Goal: Manage account settings

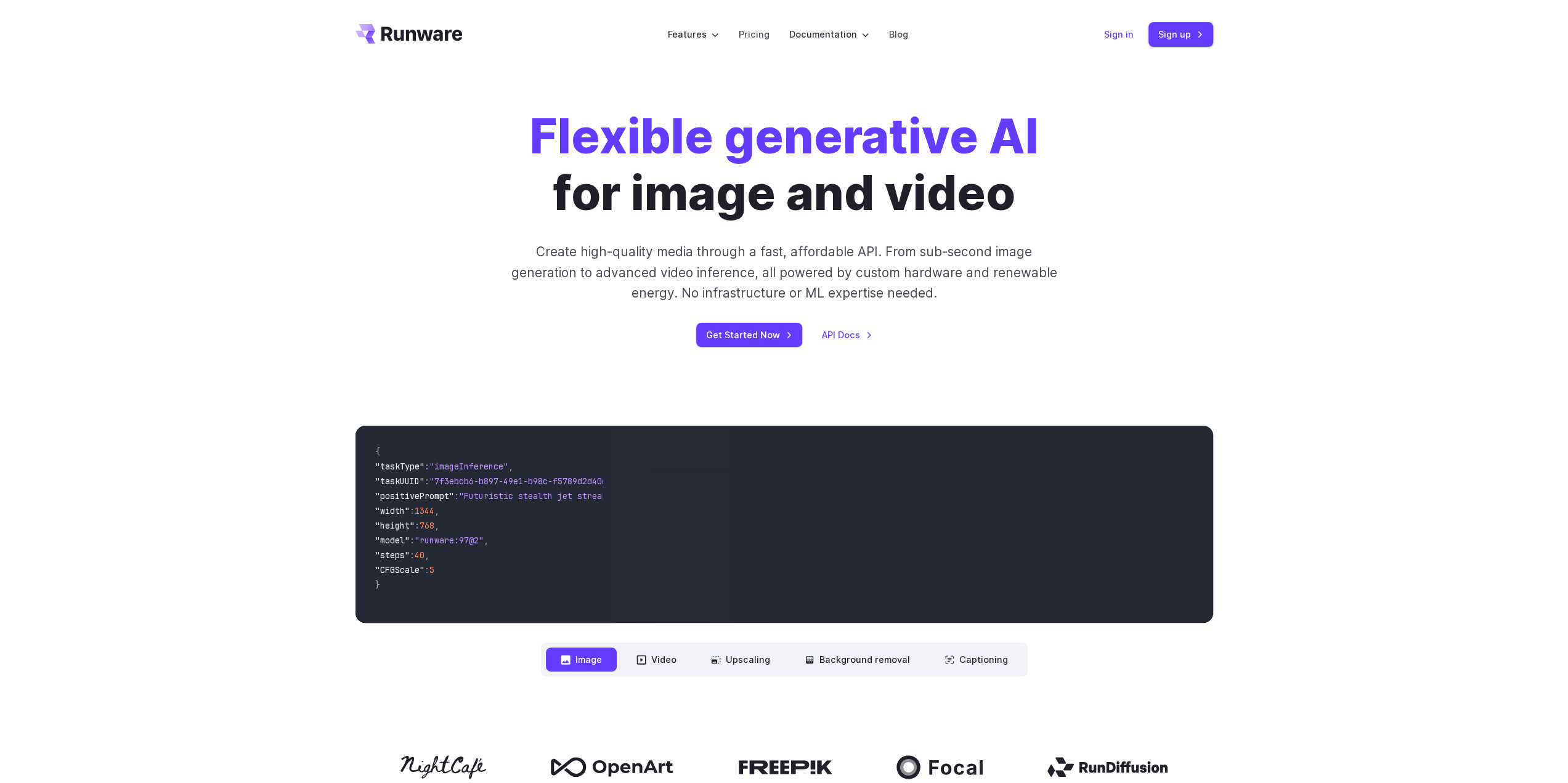
click at [1117, 28] on link "Sign in" at bounding box center [1118, 34] width 29 height 14
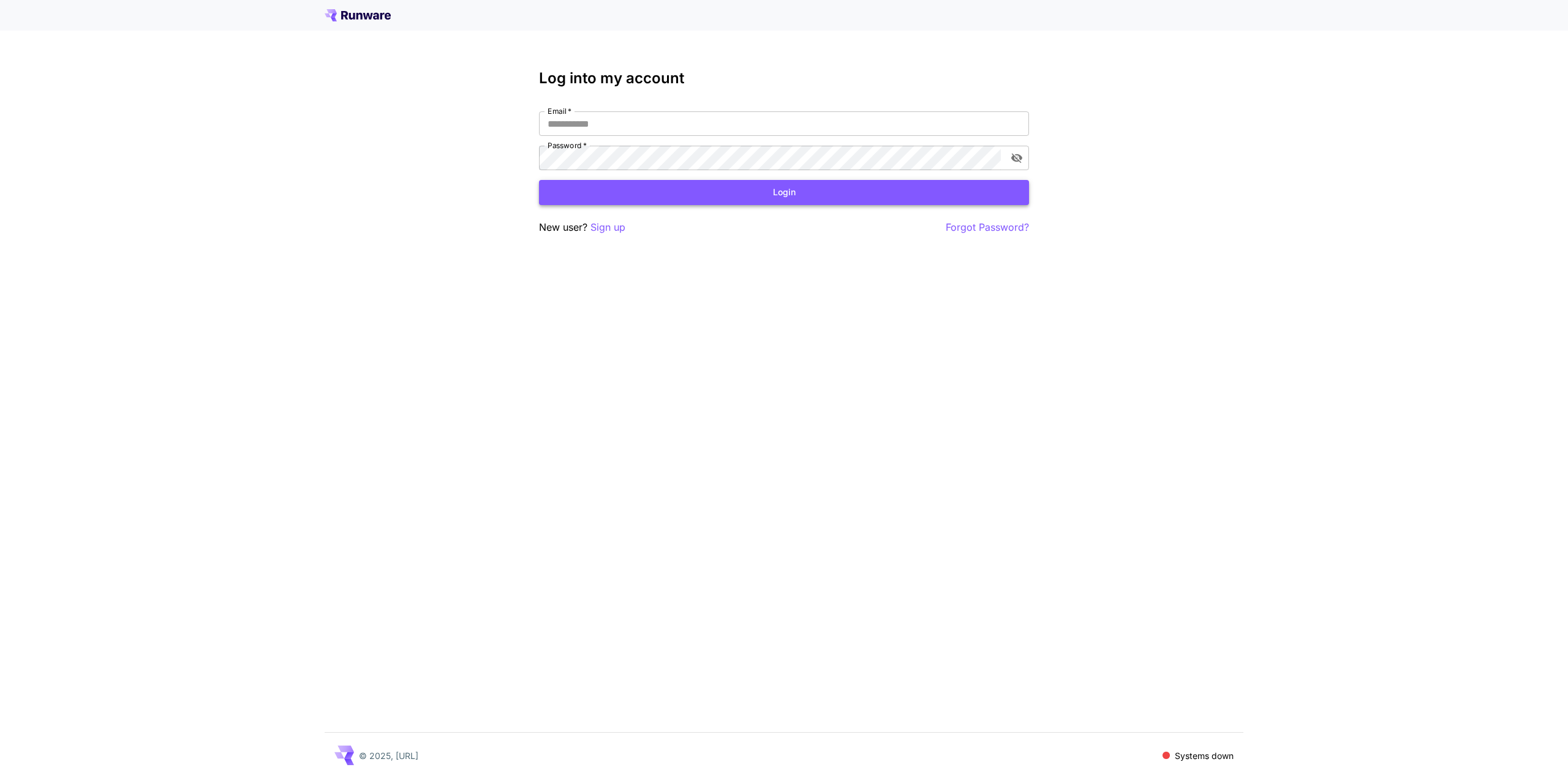
type input "**********"
click at [580, 195] on button "Login" at bounding box center [784, 192] width 490 height 25
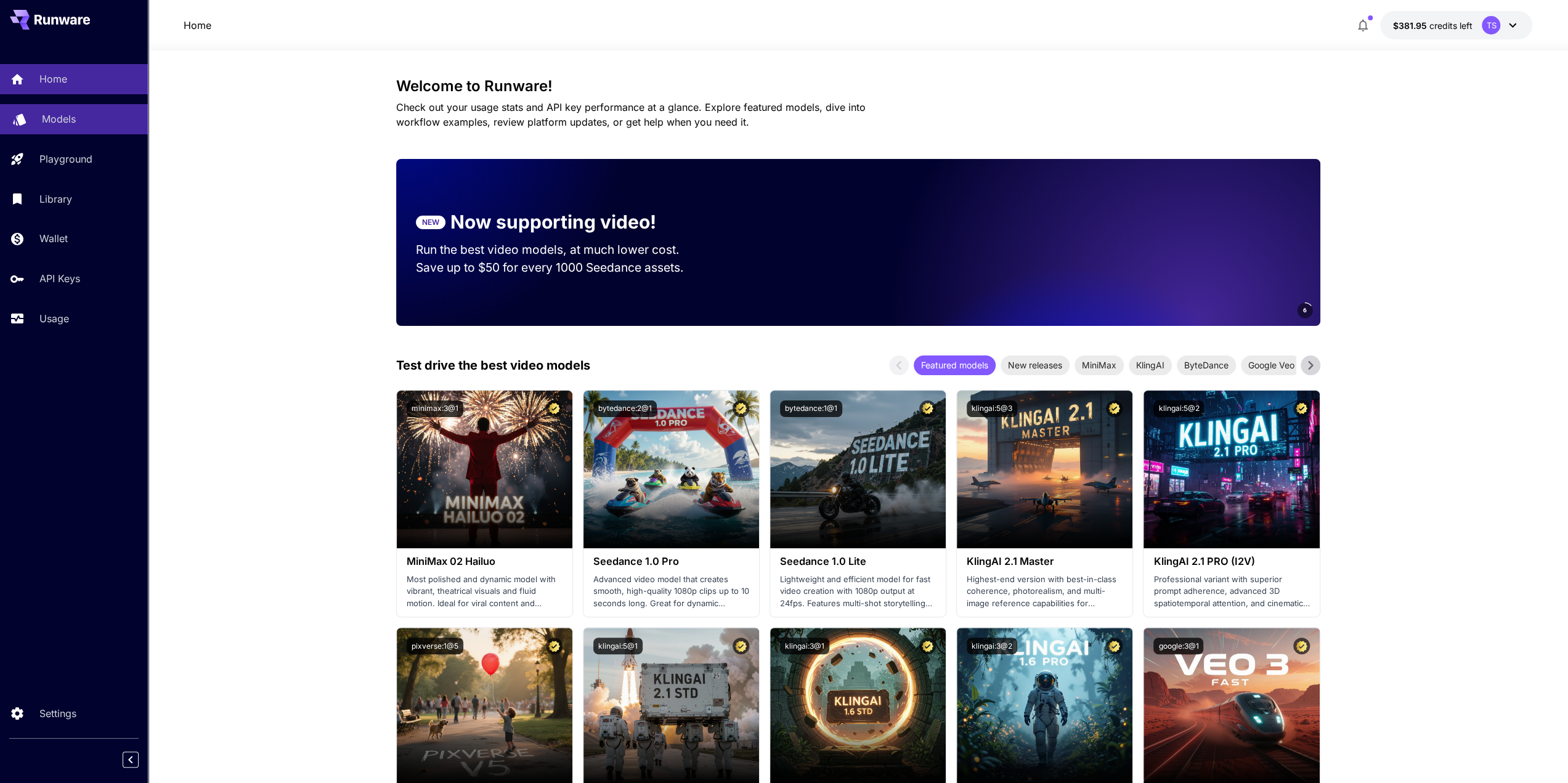
click at [64, 131] on link "Models" at bounding box center [74, 119] width 148 height 30
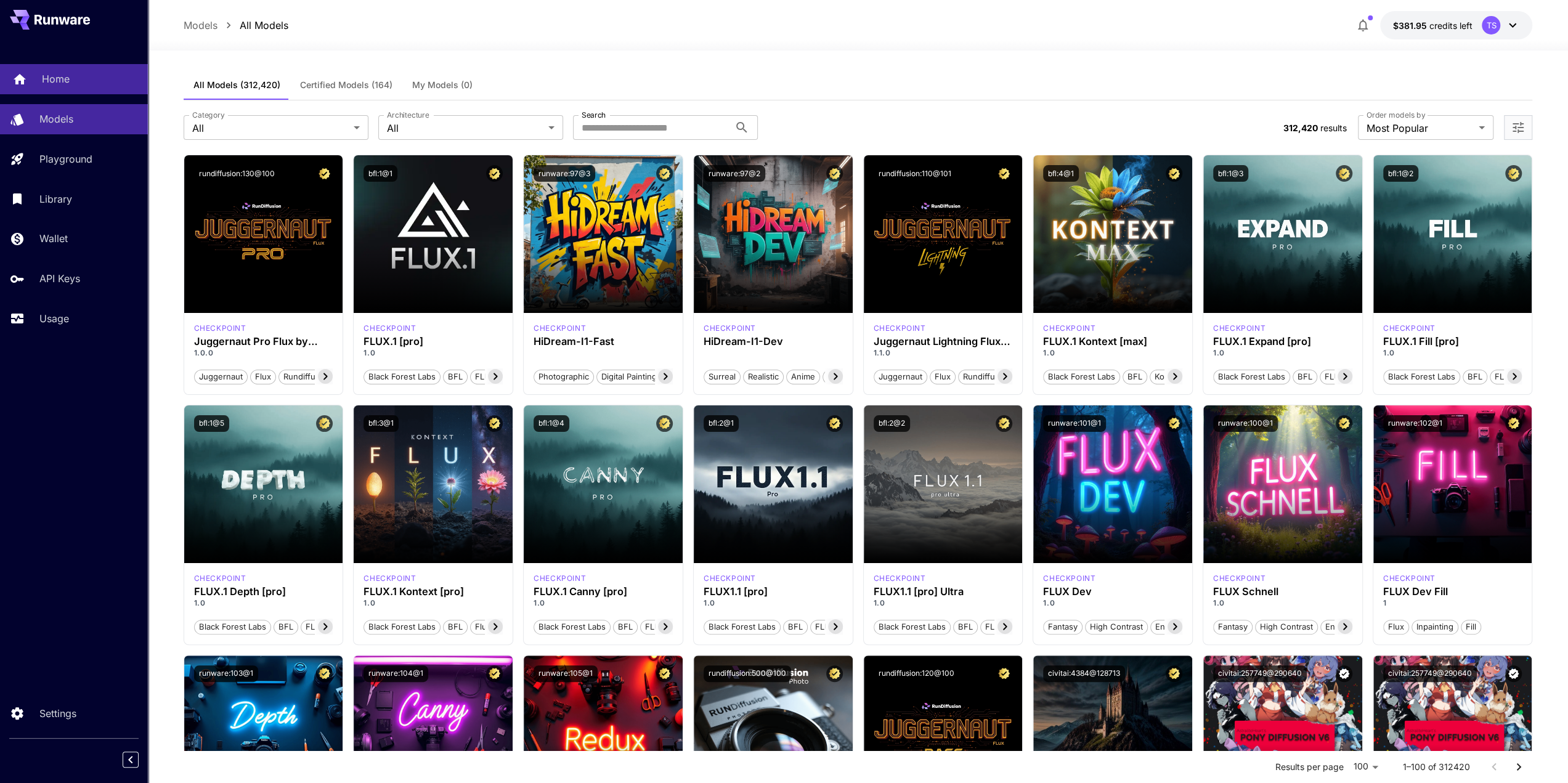
click at [85, 77] on div "Home" at bounding box center [90, 79] width 96 height 15
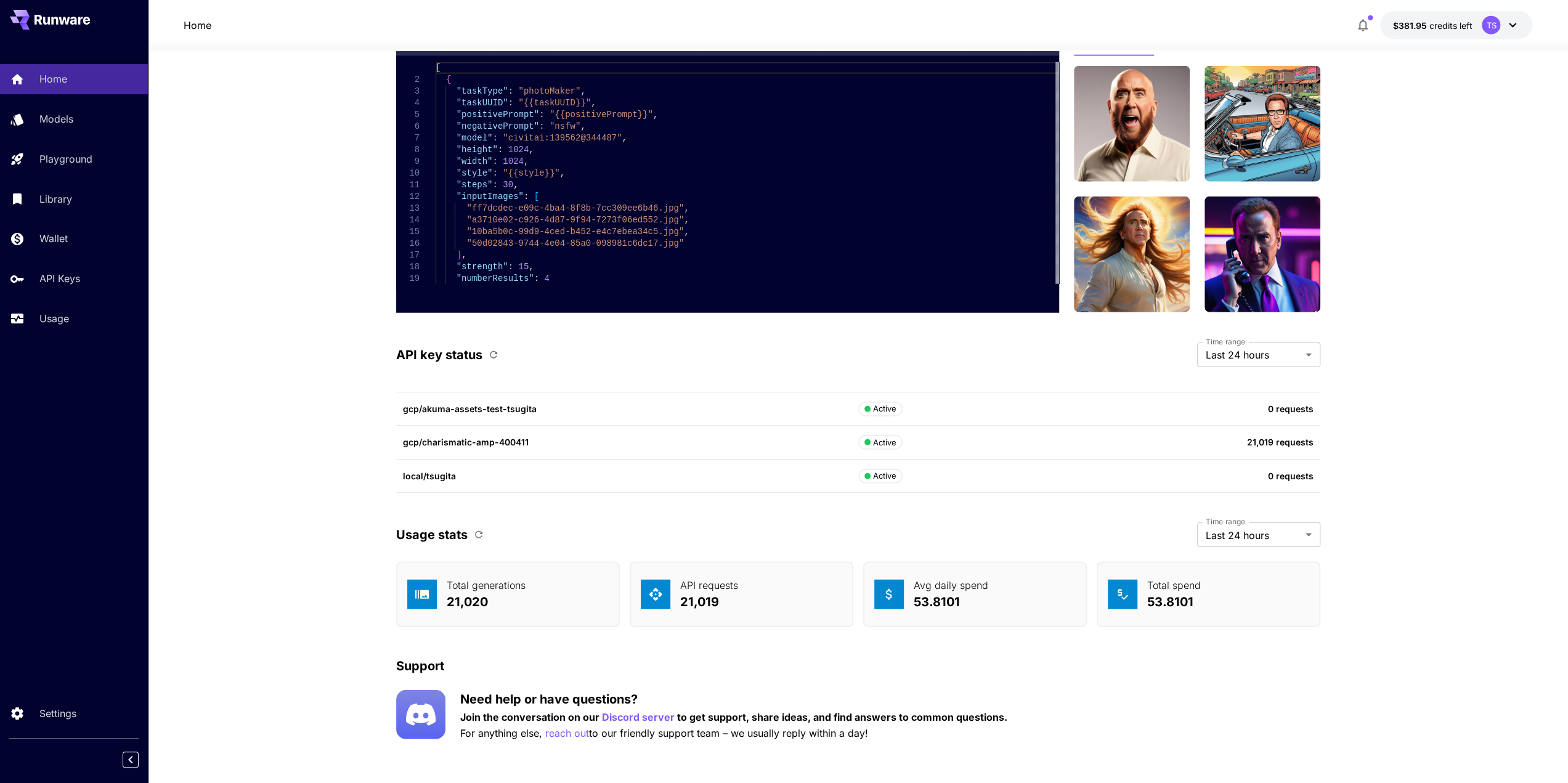
scroll to position [2976, 0]
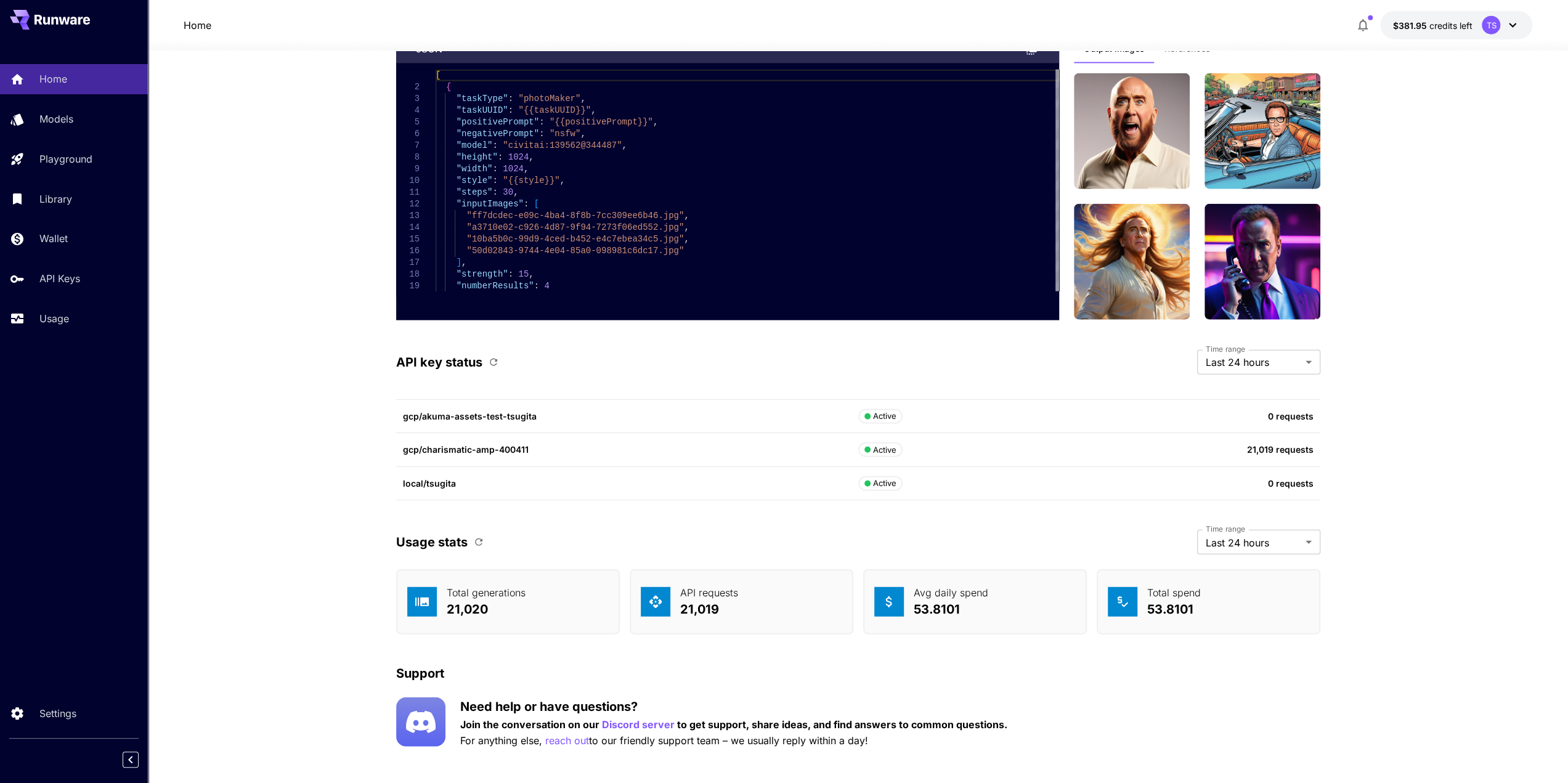
click at [1181, 608] on p "53.8101" at bounding box center [1174, 610] width 54 height 19
click at [71, 236] on div "Wallet" at bounding box center [90, 238] width 96 height 15
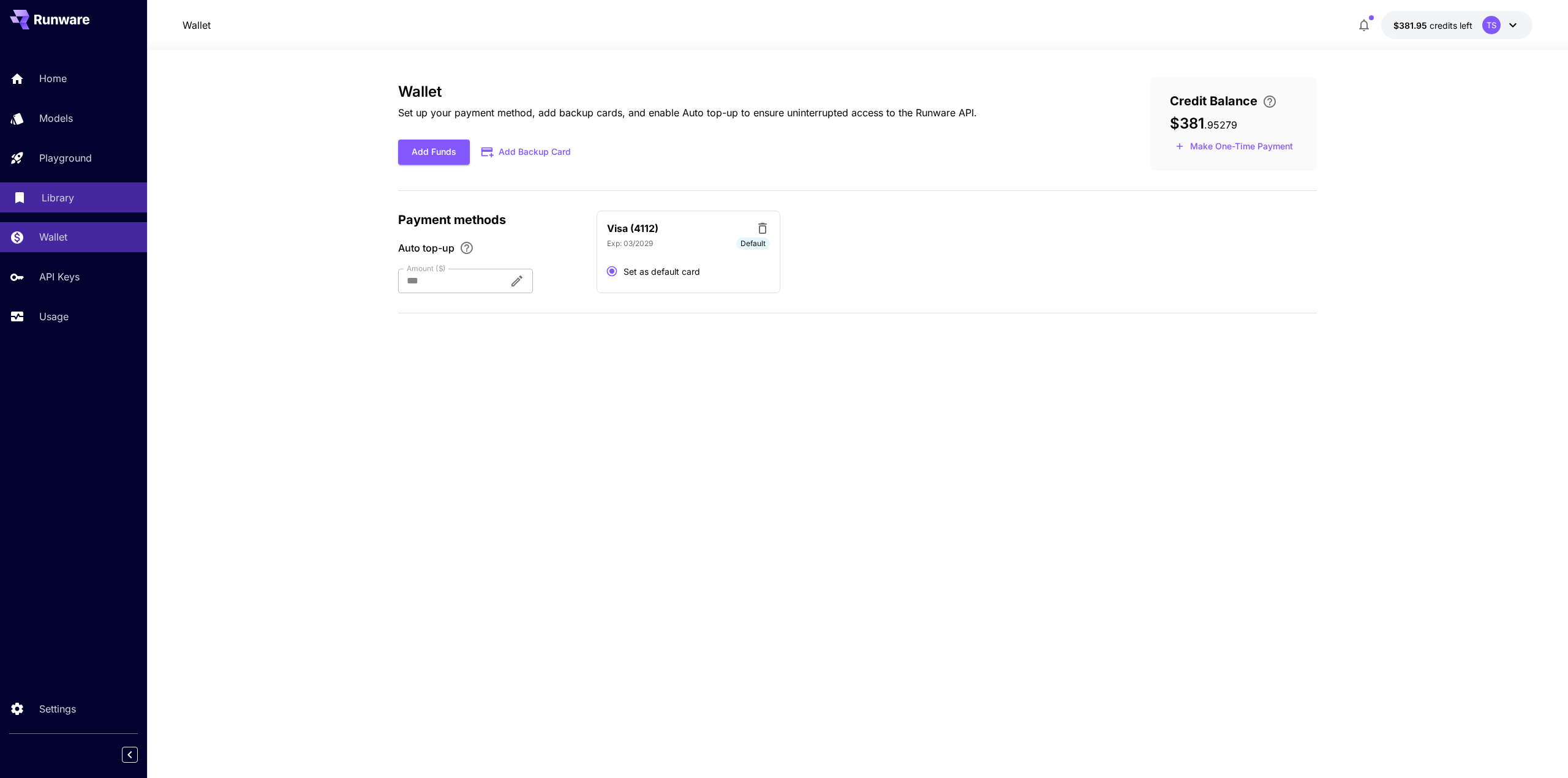
click at [78, 198] on div "Library" at bounding box center [90, 198] width 96 height 15
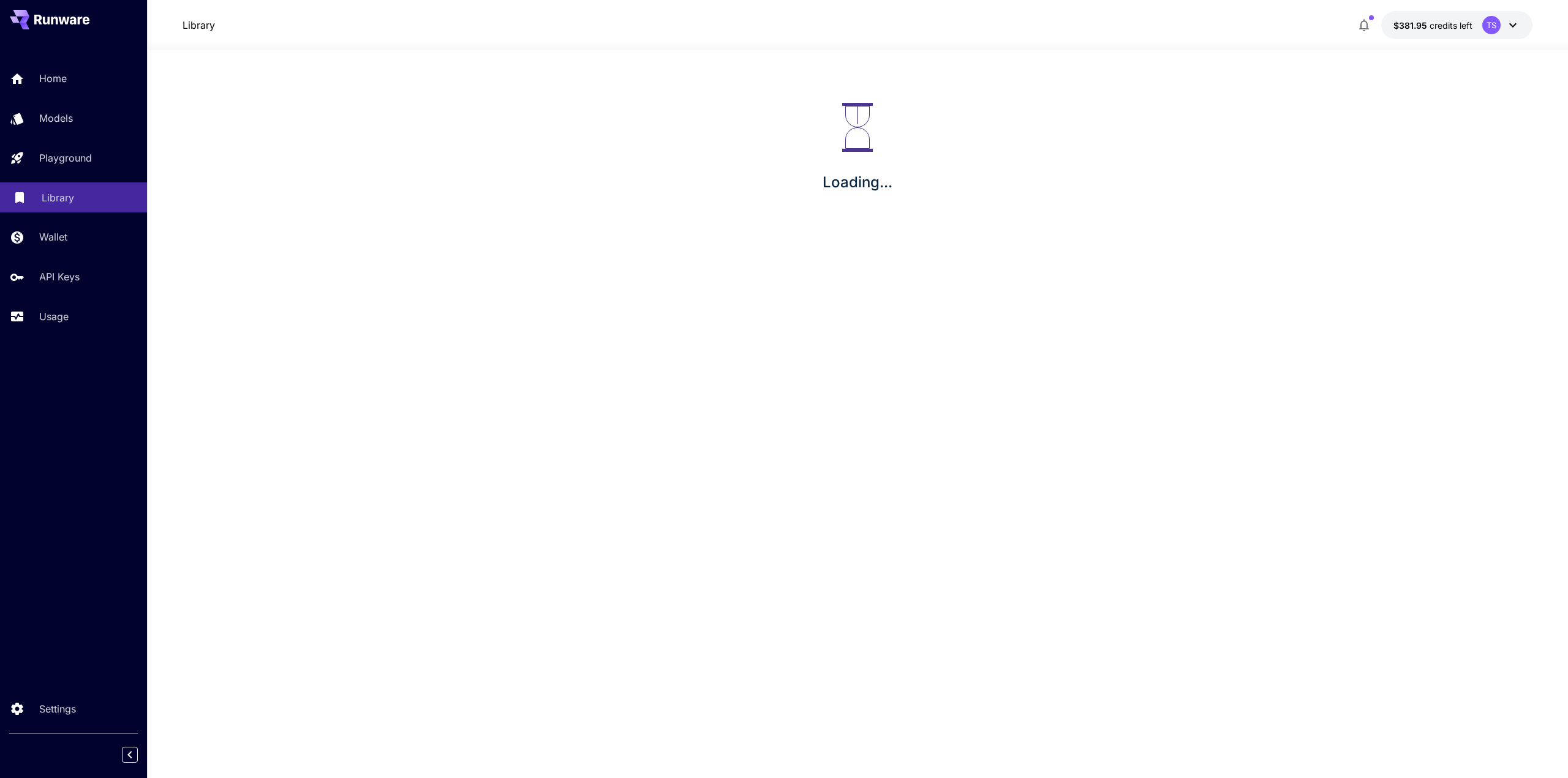
click at [78, 198] on div "Library" at bounding box center [90, 198] width 96 height 15
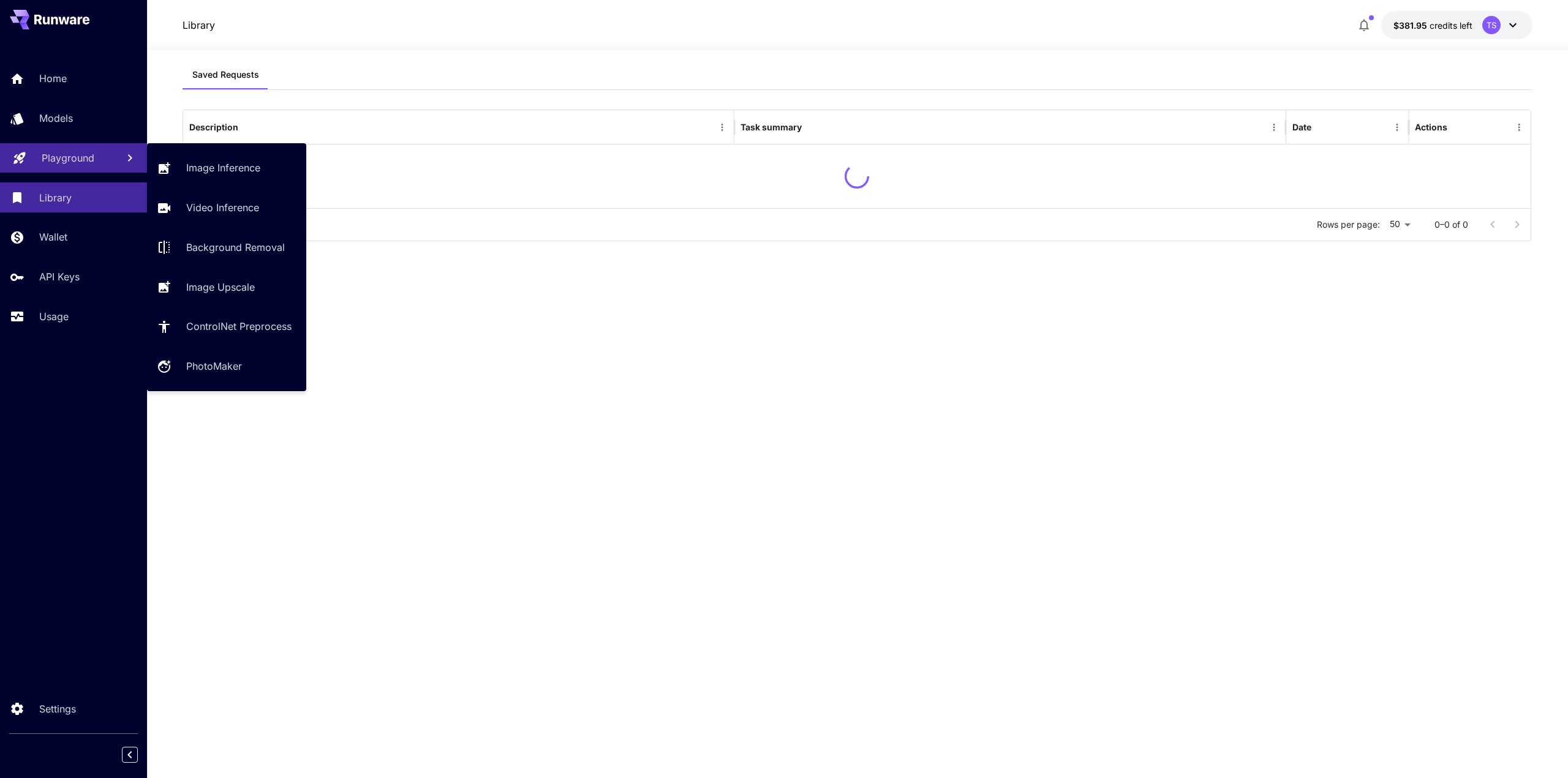
click at [80, 164] on p "Playground" at bounding box center [68, 158] width 53 height 15
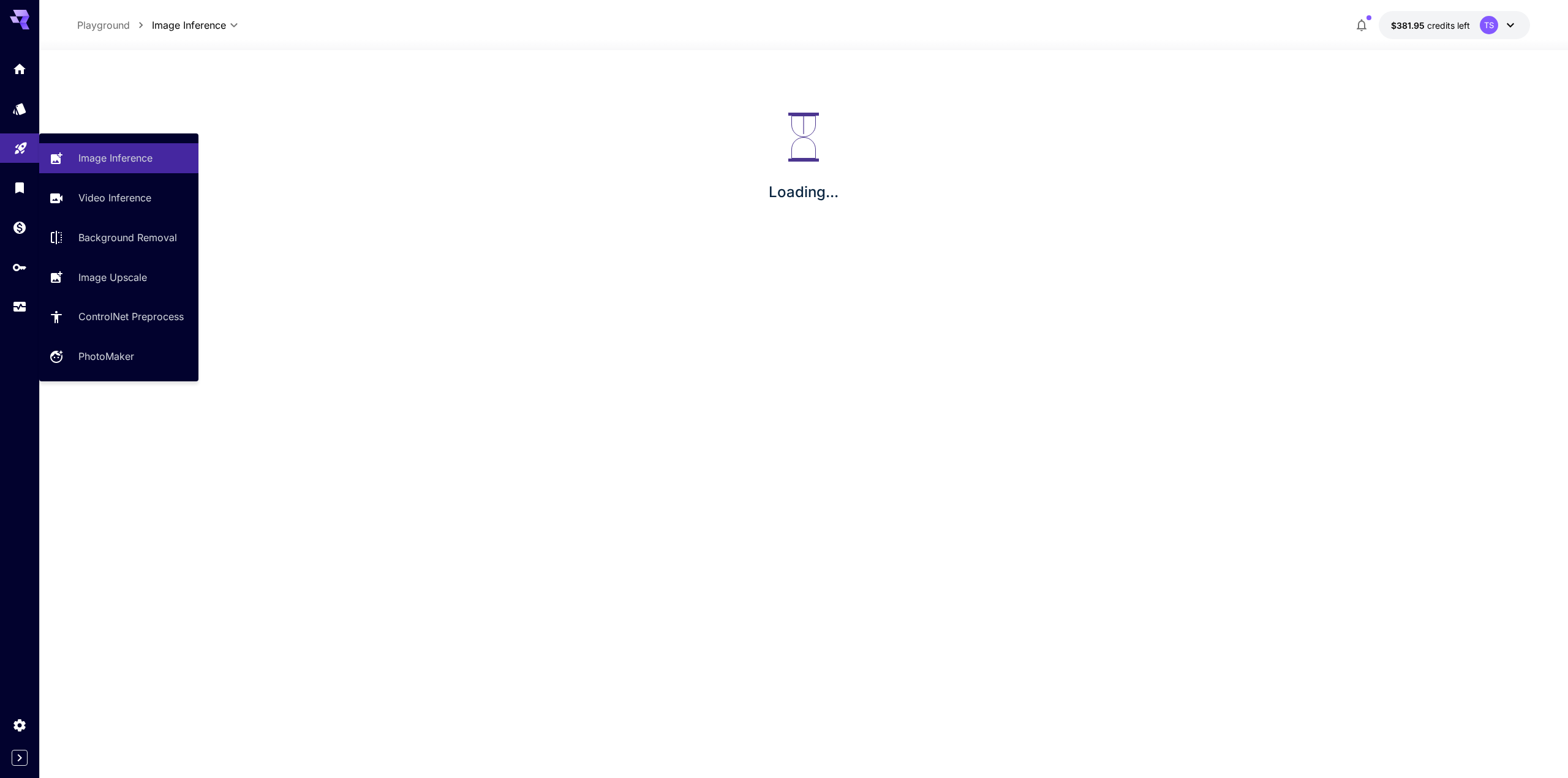
click at [73, 135] on div "Image Inference Video Inference Background Removal Image Upscale ControlNet Pre…" at bounding box center [119, 257] width 159 height 248
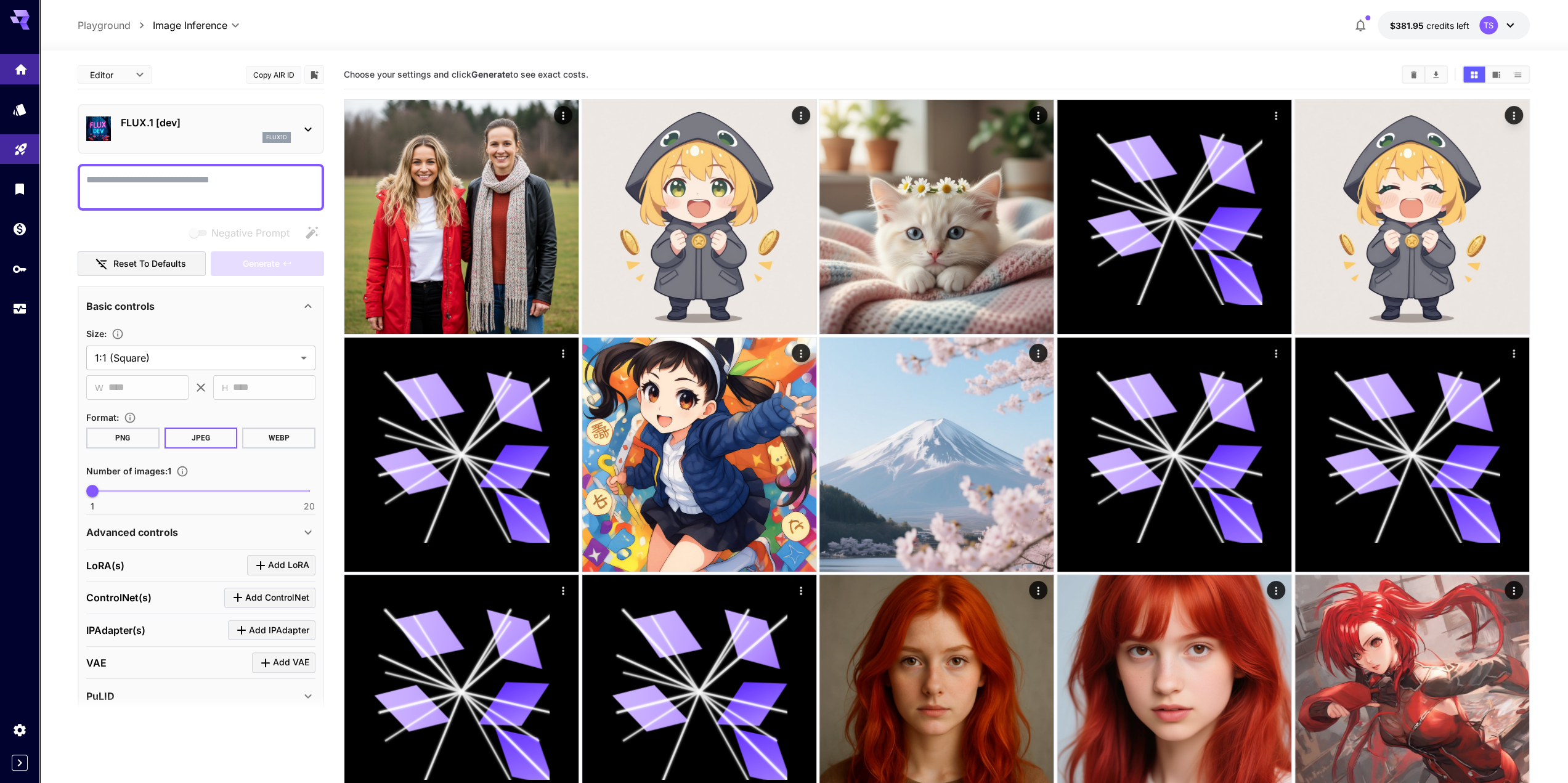
click at [17, 74] on link at bounding box center [19, 69] width 39 height 30
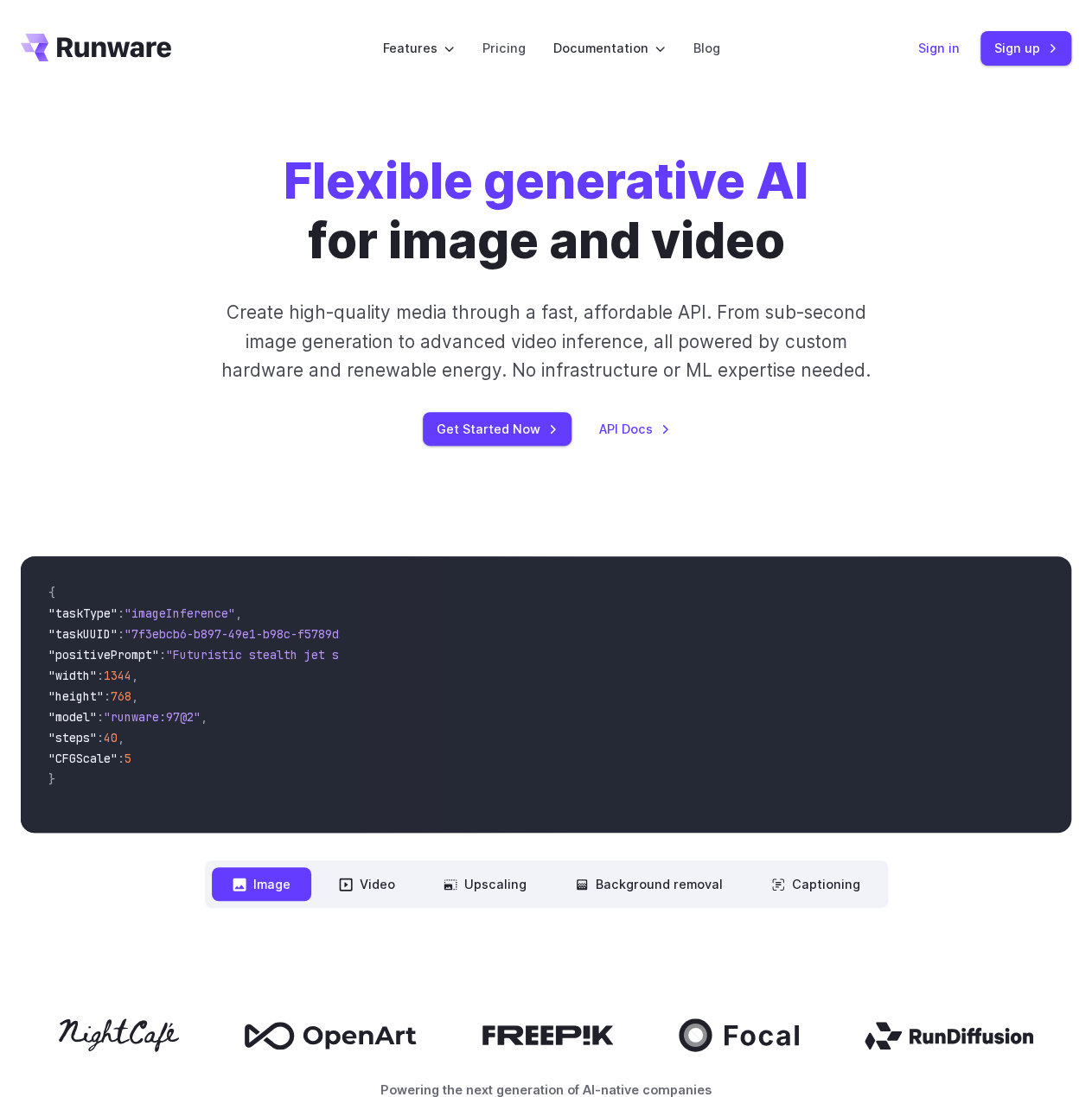
click at [944, 49] on link "Sign in" at bounding box center [938, 47] width 41 height 20
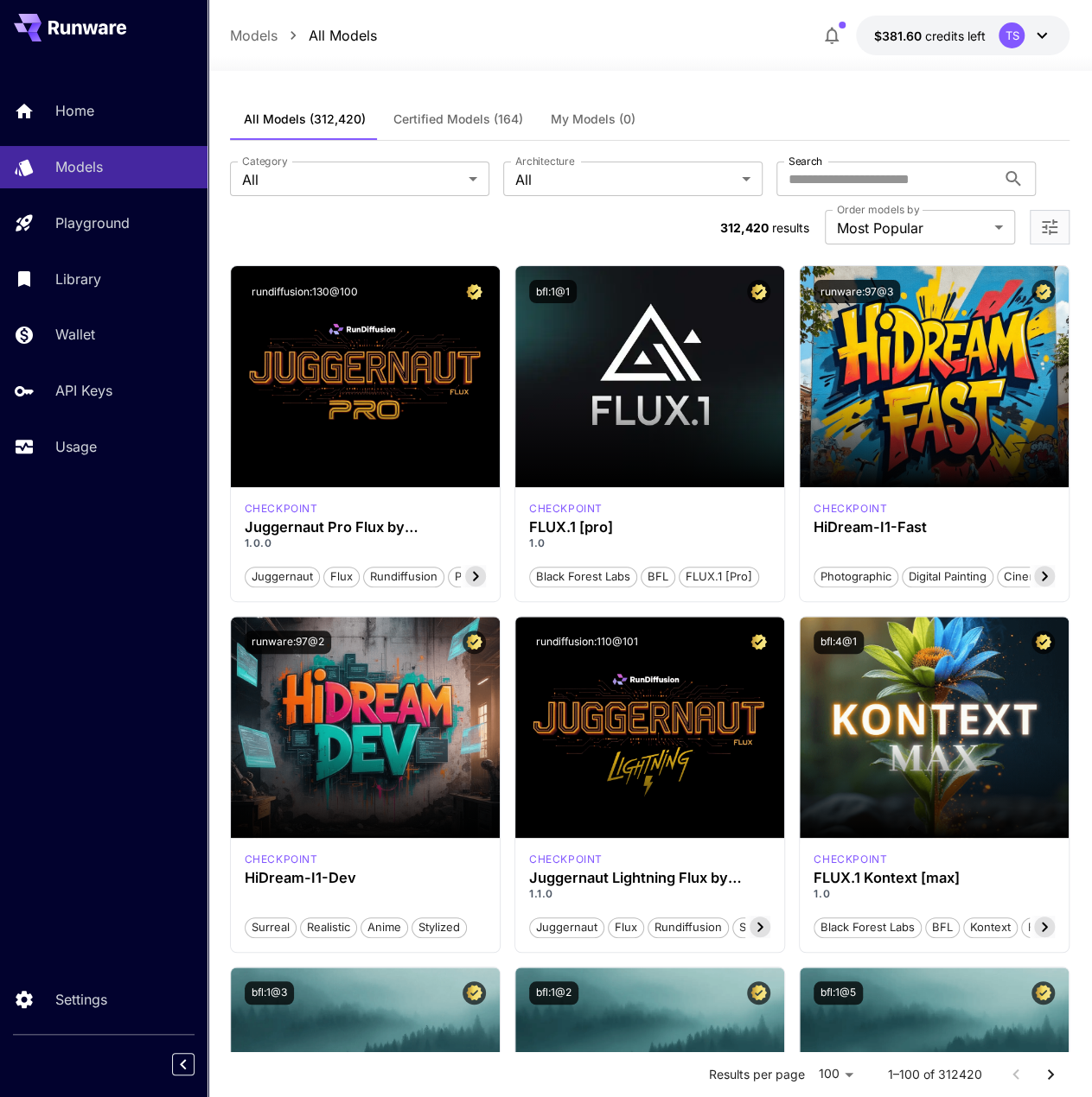
click at [569, 120] on span "My Models (0)" at bounding box center [593, 119] width 84 height 16
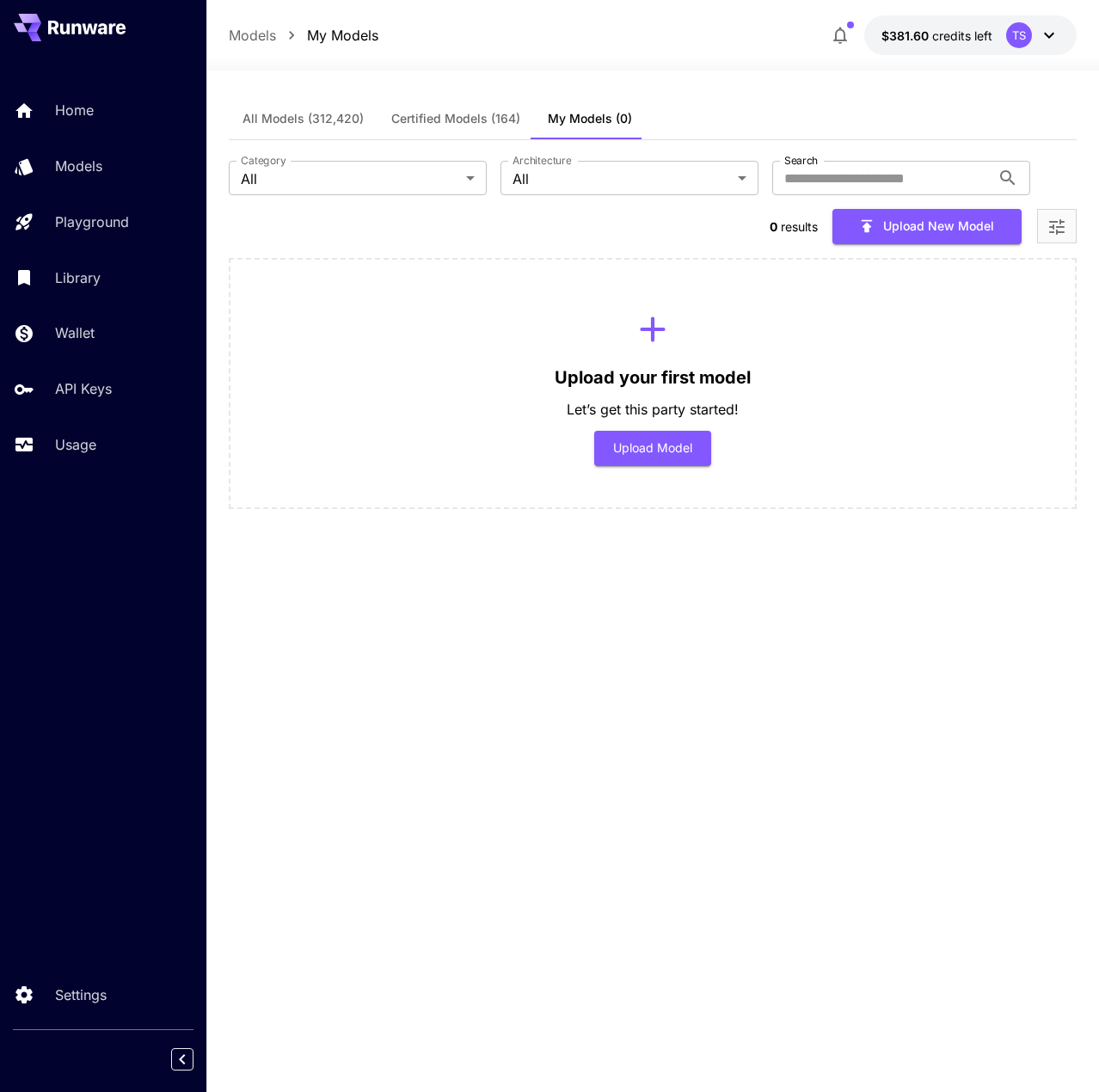
click at [476, 118] on span "Certified Models (164)" at bounding box center [456, 119] width 129 height 16
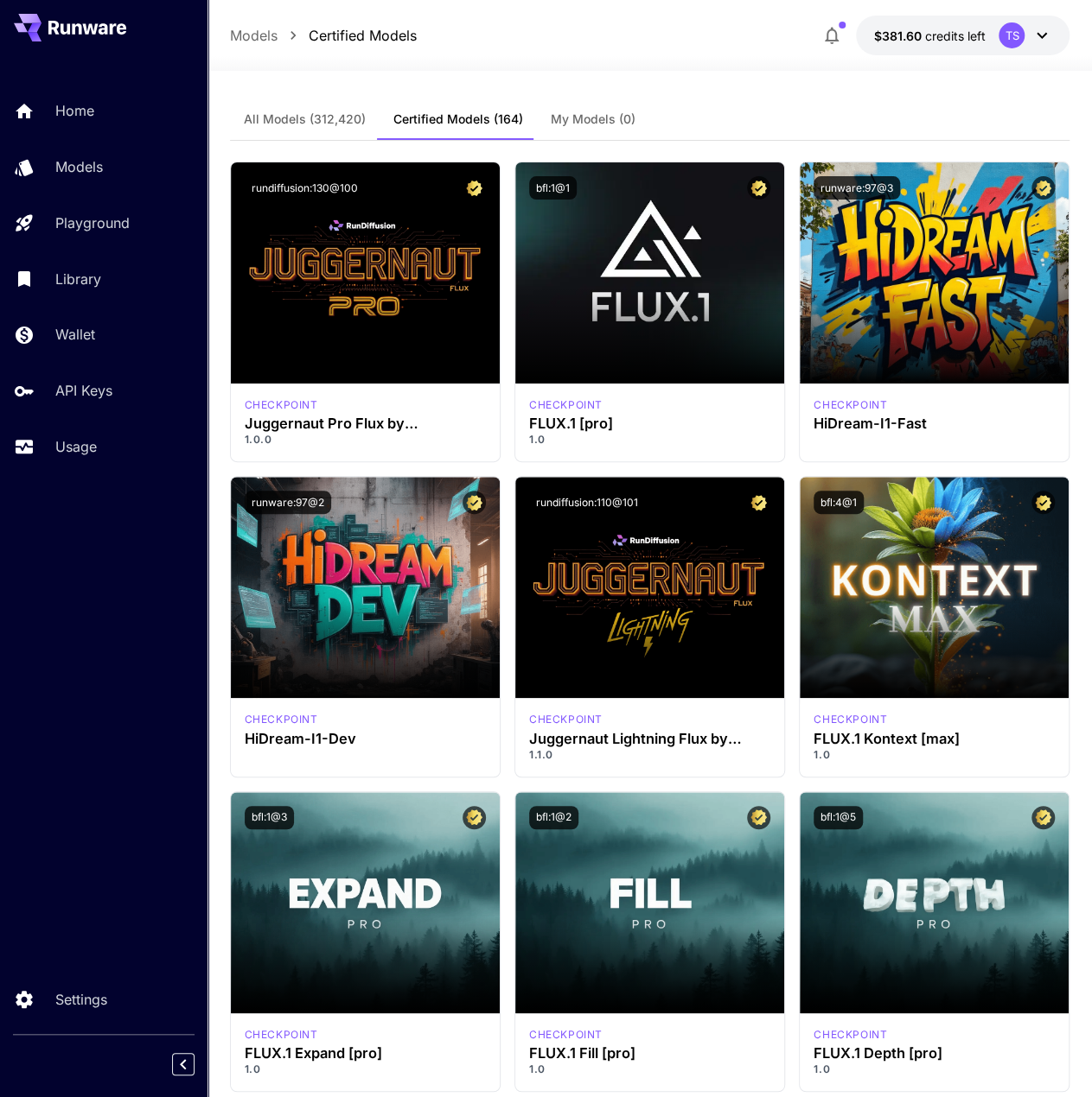
click at [550, 125] on span "My Models (0)" at bounding box center [593, 119] width 84 height 16
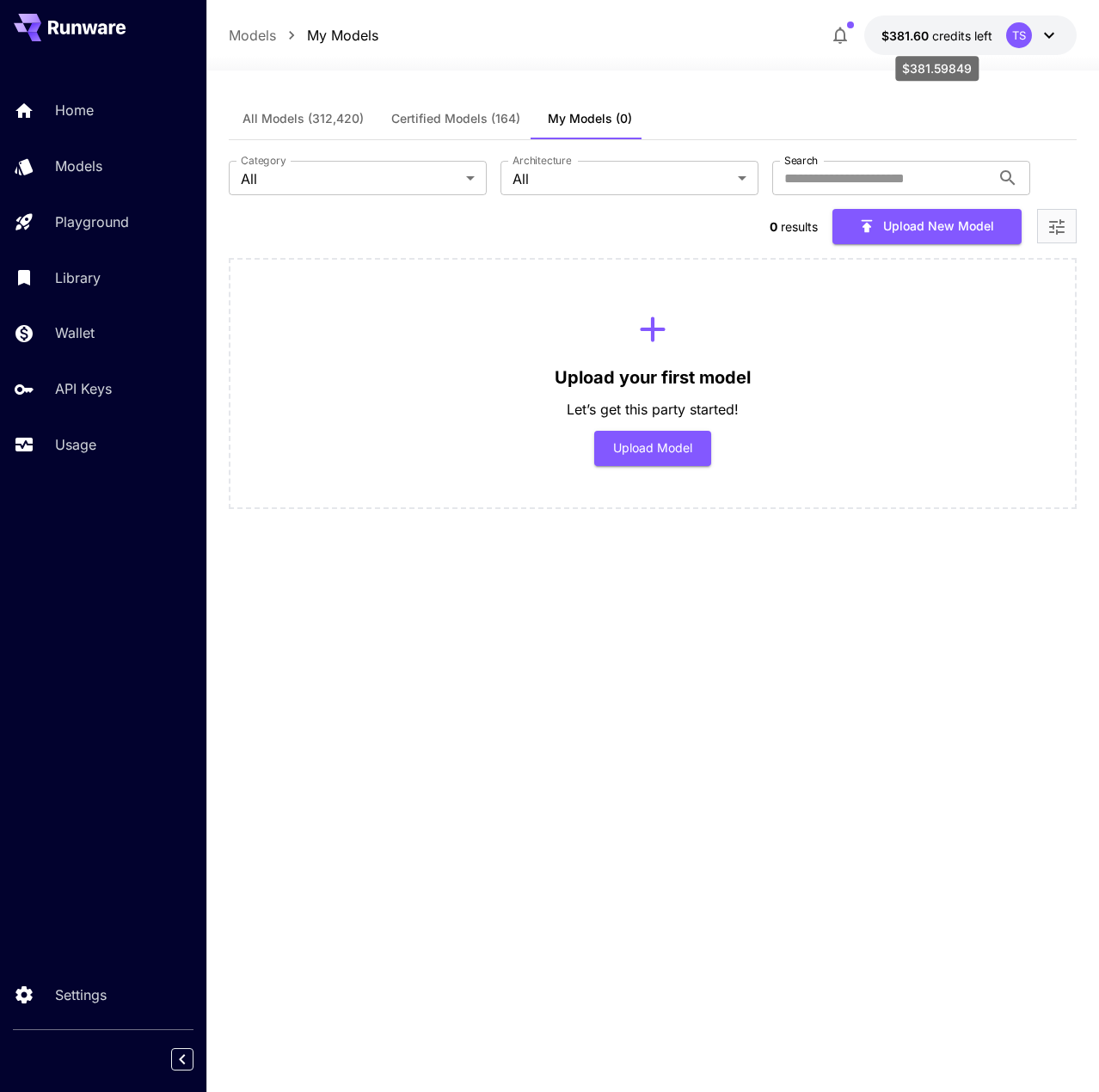
click at [934, 30] on span "credits left" at bounding box center [962, 35] width 60 height 15
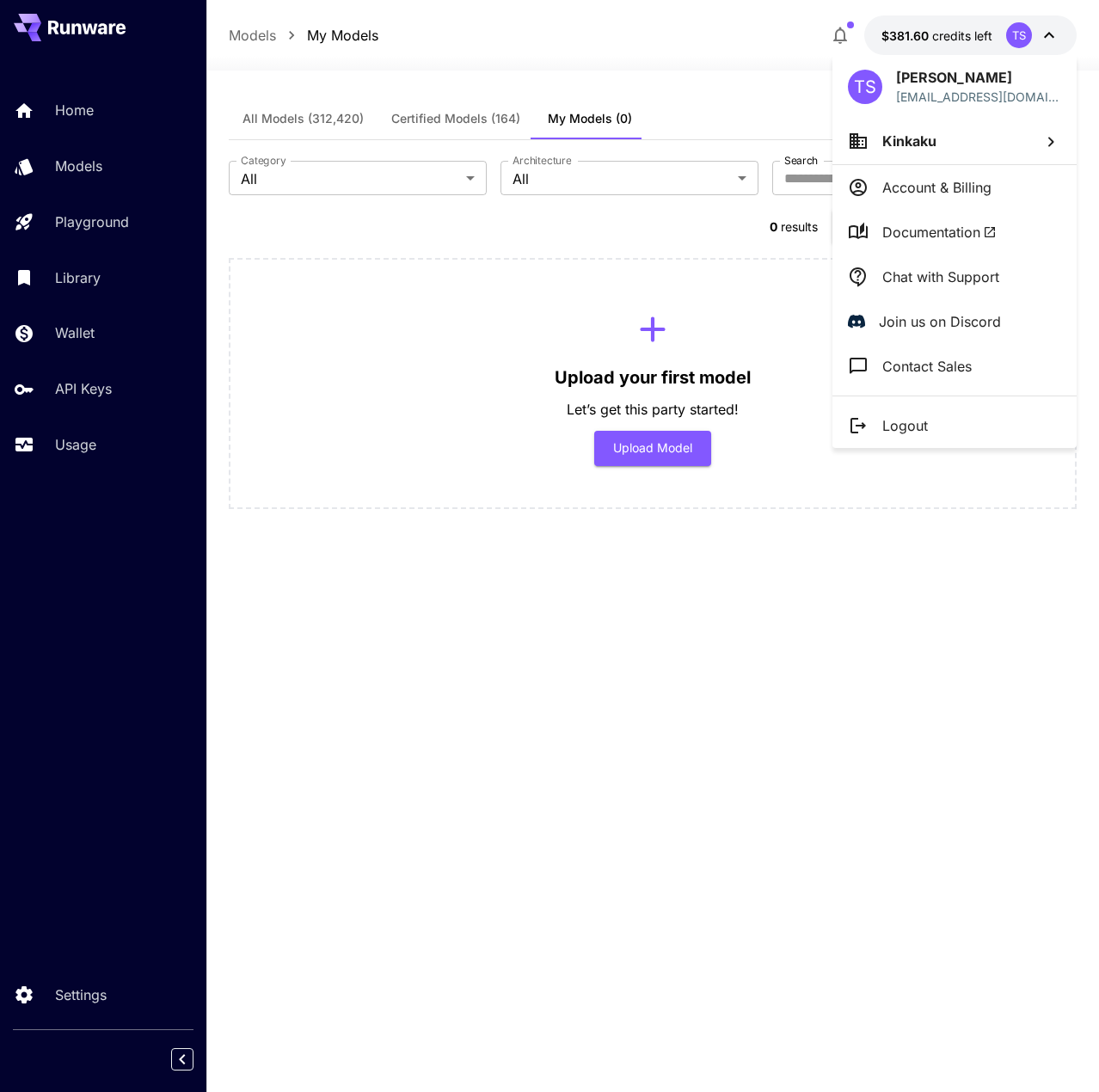
click at [742, 48] on div at bounding box center [550, 546] width 1099 height 1092
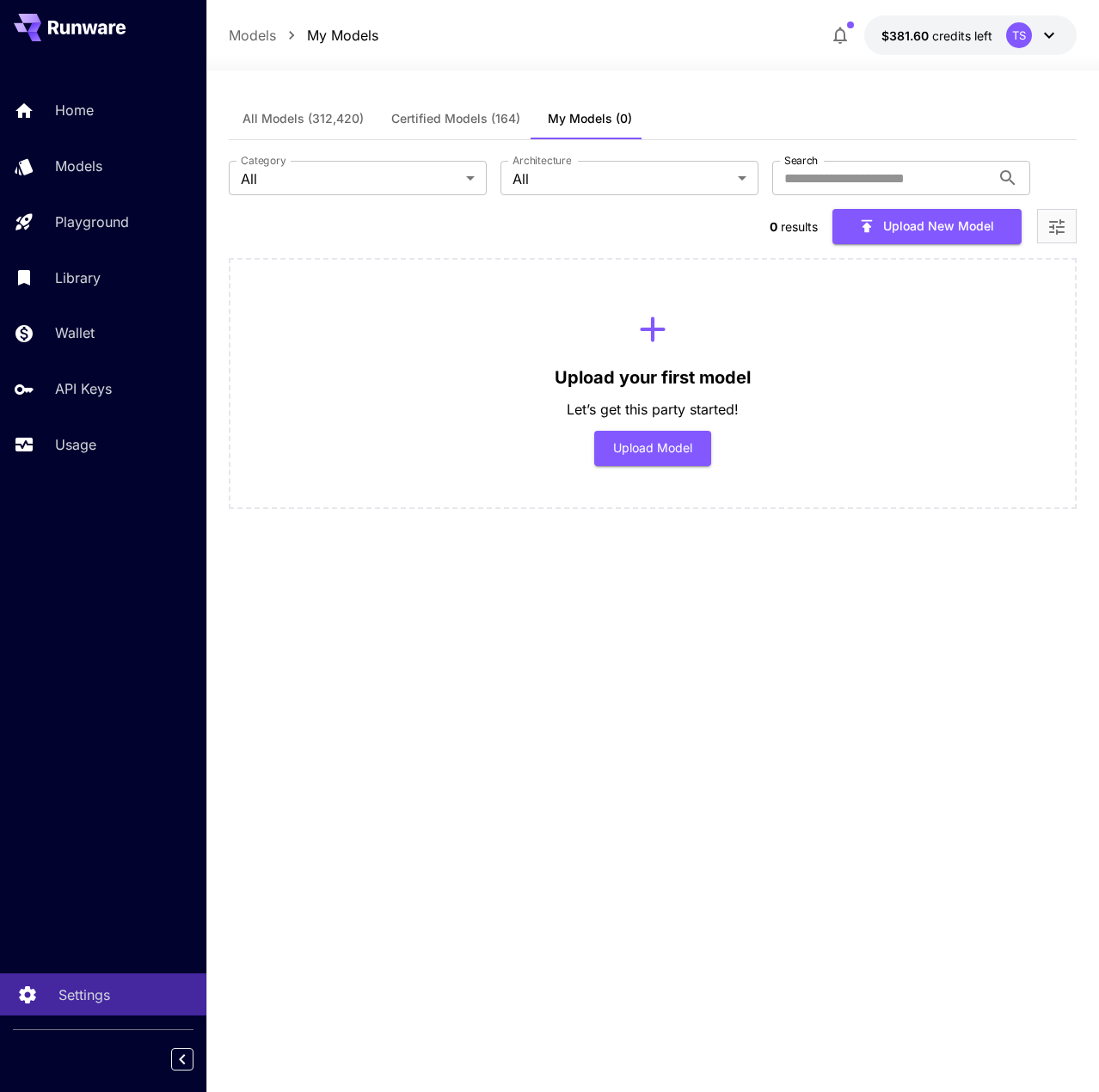
click at [76, 1003] on p "Settings" at bounding box center [84, 995] width 52 height 21
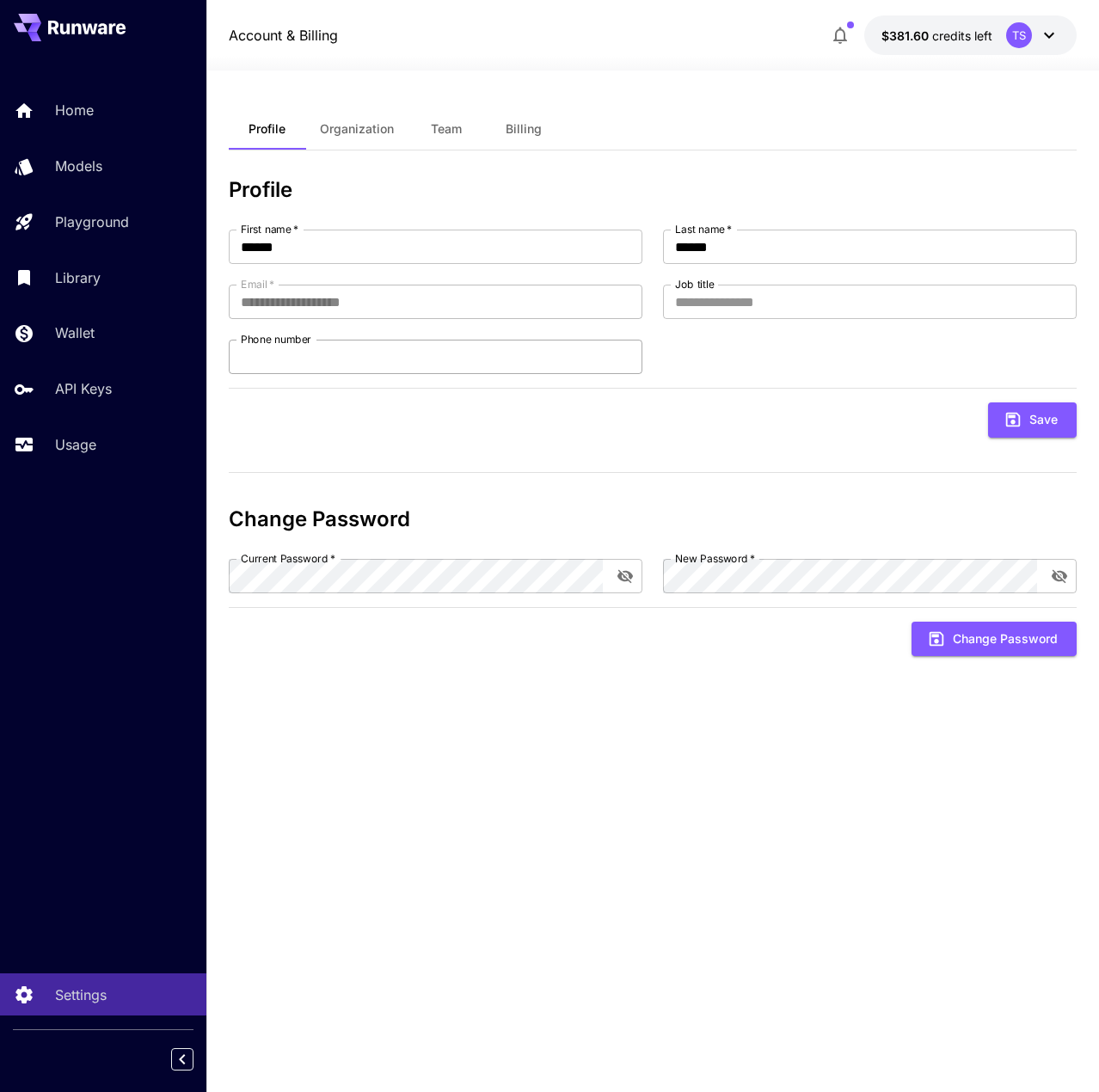
click at [309, 363] on input "Phone number" at bounding box center [436, 356] width 414 height 34
click at [349, 130] on span "Organization" at bounding box center [356, 129] width 74 height 16
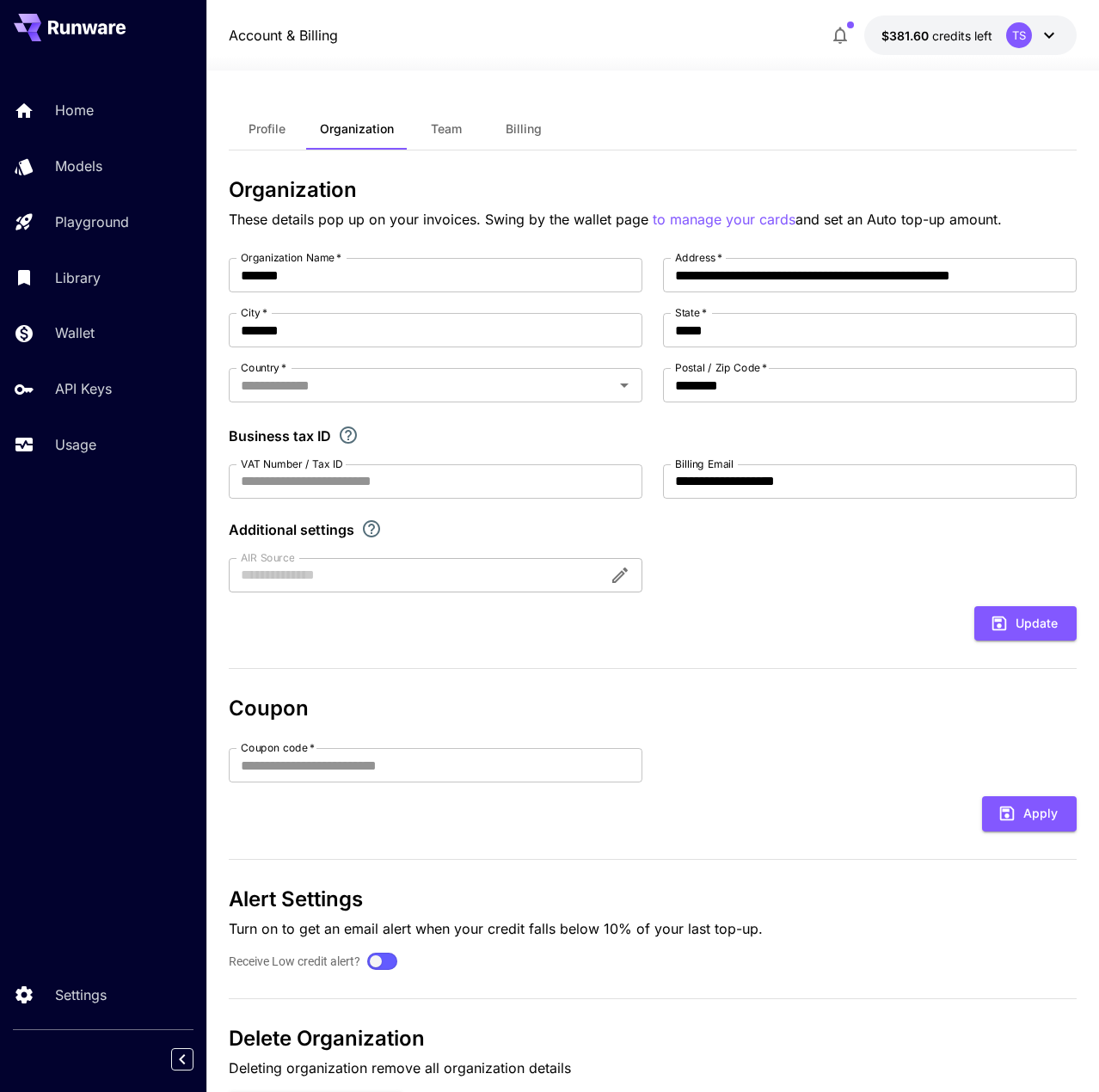
type input "*****"
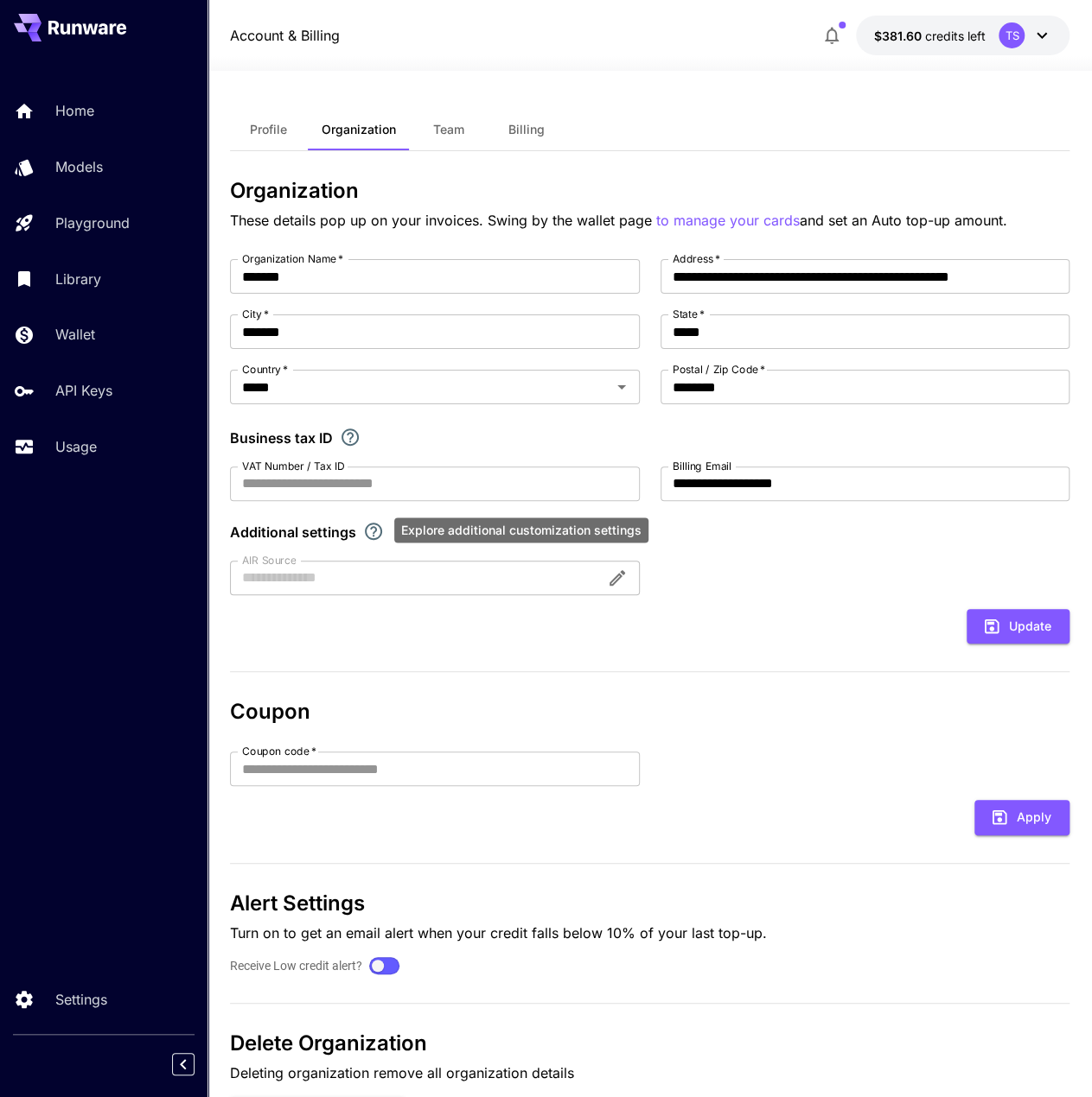
click at [372, 530] on icon "Explore additional customization settings" at bounding box center [373, 532] width 18 height 18
